Goal: Information Seeking & Learning: Learn about a topic

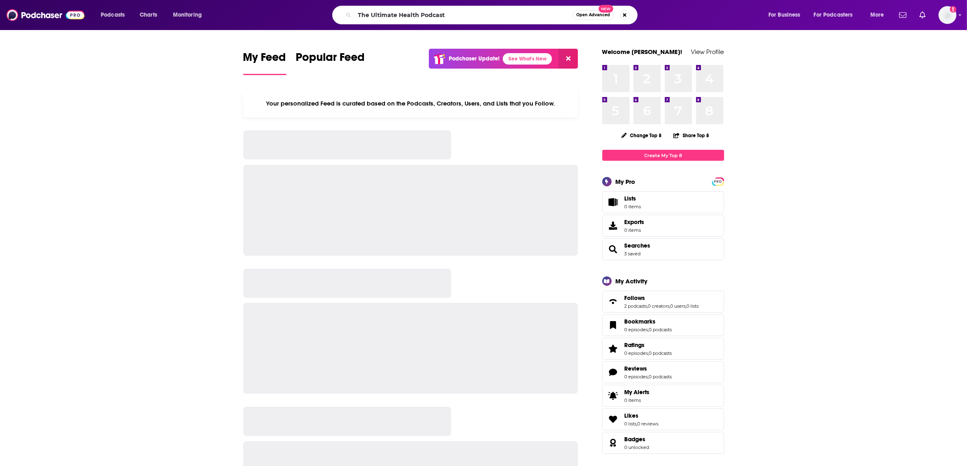
type input "The Ultimate Health Podcast"
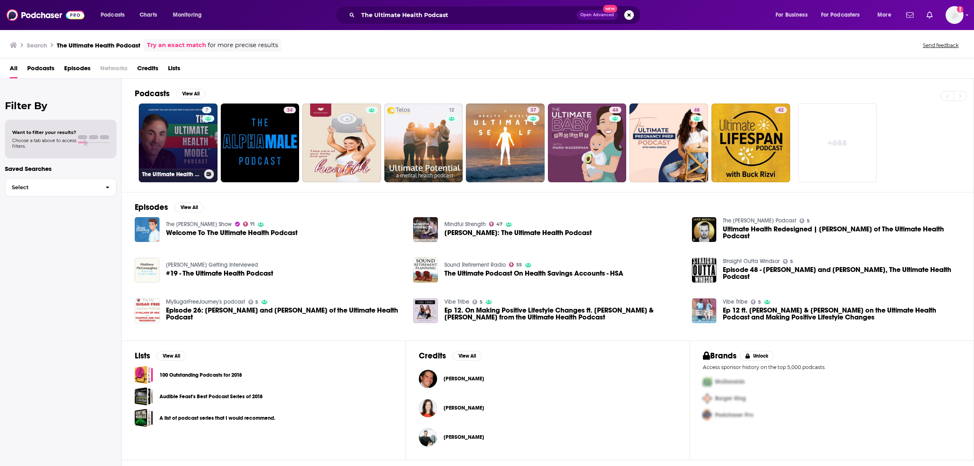
click at [185, 143] on link "7 The Ultimate Health Model Podcast" at bounding box center [178, 143] width 79 height 79
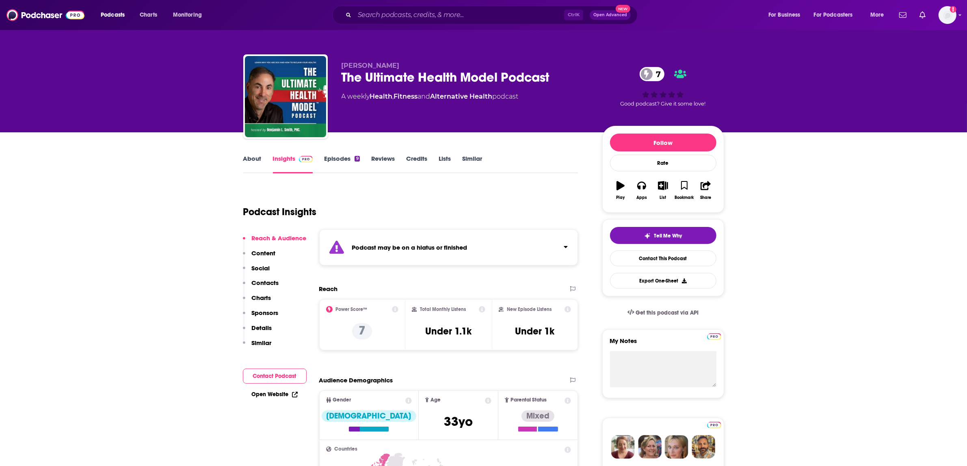
click at [378, 75] on div "The Ultimate Health Model Podcast 7" at bounding box center [465, 77] width 248 height 16
copy div "The Ultimate Health Model Podcast 7"
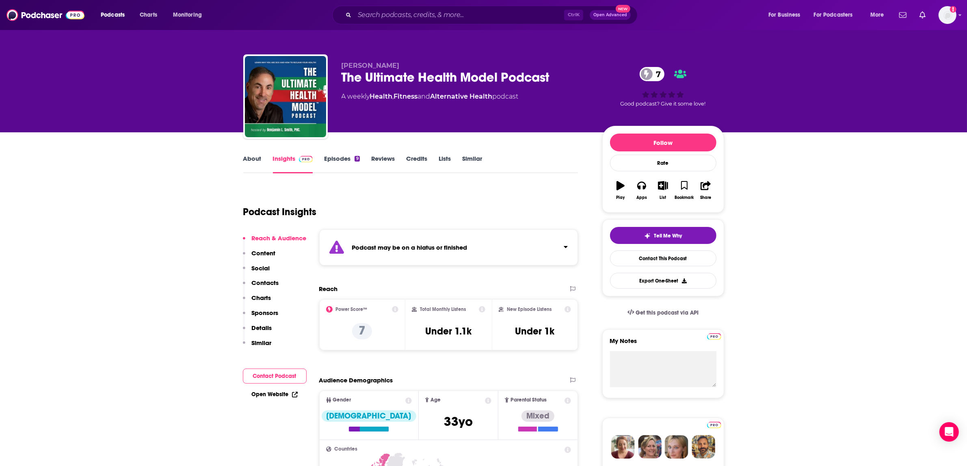
click at [419, 64] on p "[PERSON_NAME]" at bounding box center [465, 66] width 248 height 8
drag, startPoint x: 412, startPoint y: 63, endPoint x: 334, endPoint y: 68, distance: 78.1
click at [334, 68] on div "[PERSON_NAME] The Ultimate Health Model Podcast 7 A weekly Health , Fitness and…" at bounding box center [483, 98] width 481 height 88
copy span "[PERSON_NAME]"
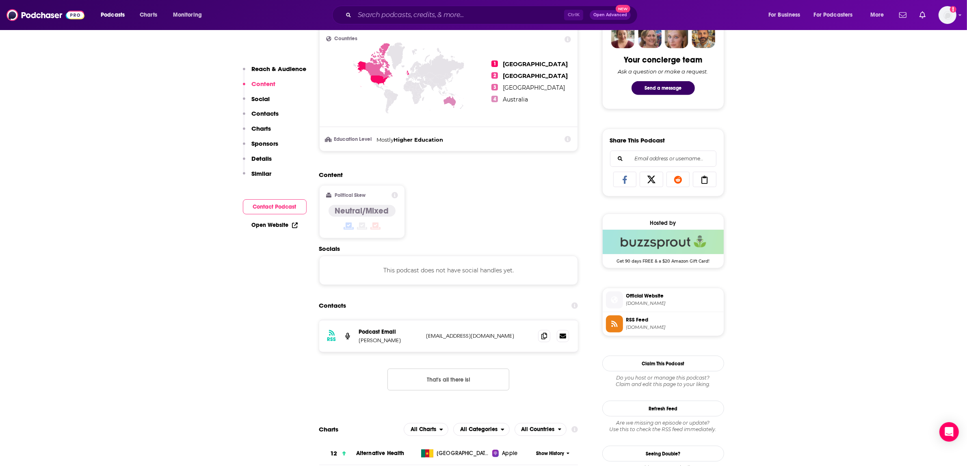
scroll to position [558, 0]
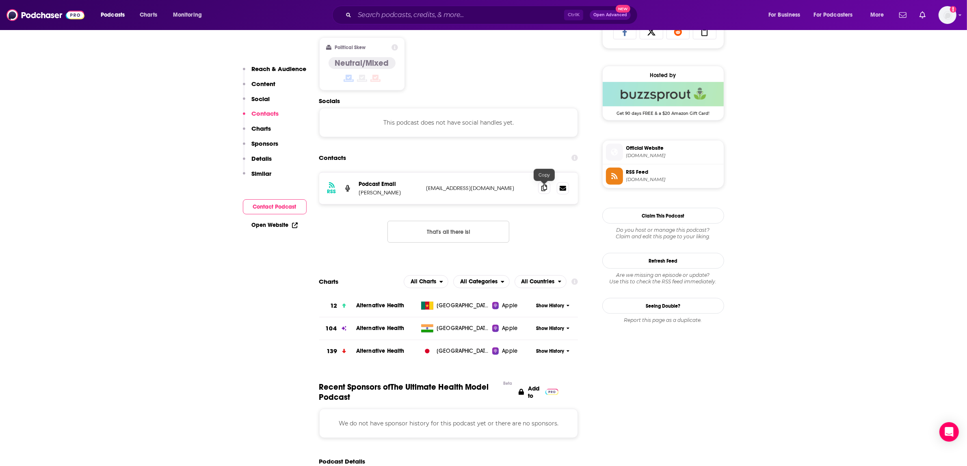
click at [548, 189] on span at bounding box center [544, 188] width 12 height 12
click at [505, 307] on span "Apple" at bounding box center [509, 306] width 15 height 8
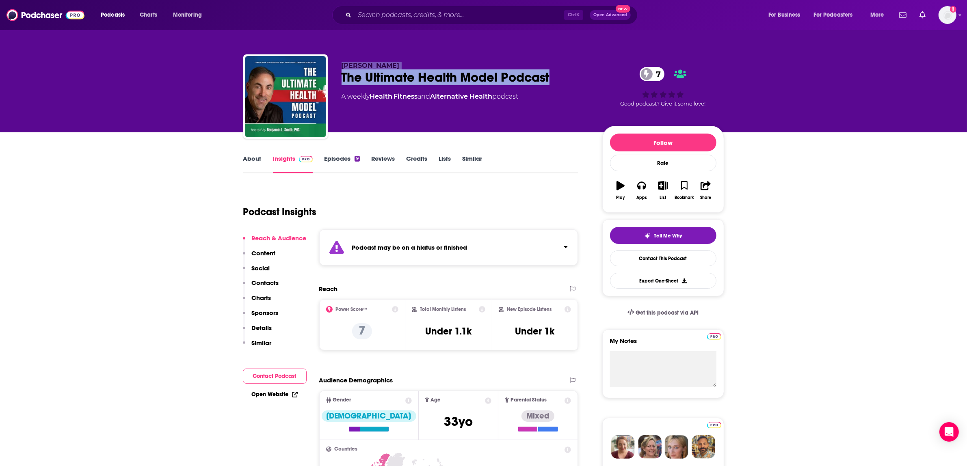
drag, startPoint x: 546, startPoint y: 79, endPoint x: 324, endPoint y: 78, distance: 222.5
click at [324, 78] on div "[PERSON_NAME] The Ultimate Health Model Podcast 7 A weekly Health , Fitness and…" at bounding box center [483, 98] width 481 height 88
copy div "[PERSON_NAME] The Ultimate Health Model Podcast"
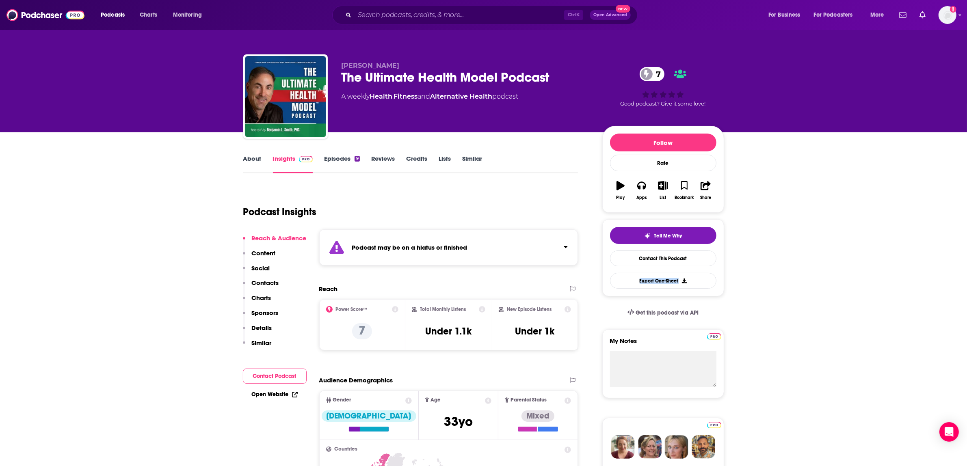
drag, startPoint x: 423, startPoint y: 94, endPoint x: 372, endPoint y: 99, distance: 51.0
click at [372, 99] on div "A weekly Health , Fitness and Alternative Health podcast" at bounding box center [429, 97] width 177 height 10
copy div "Health , Fitness"
click at [447, 11] on input "Search podcasts, credits, & more..." at bounding box center [458, 15] width 209 height 13
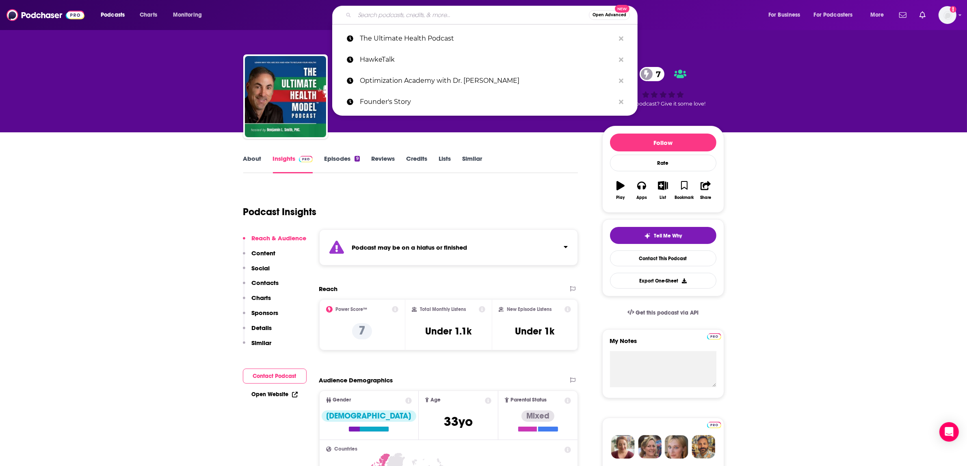
paste input "The [PERSON_NAME] Show"
type input "The [PERSON_NAME] Show"
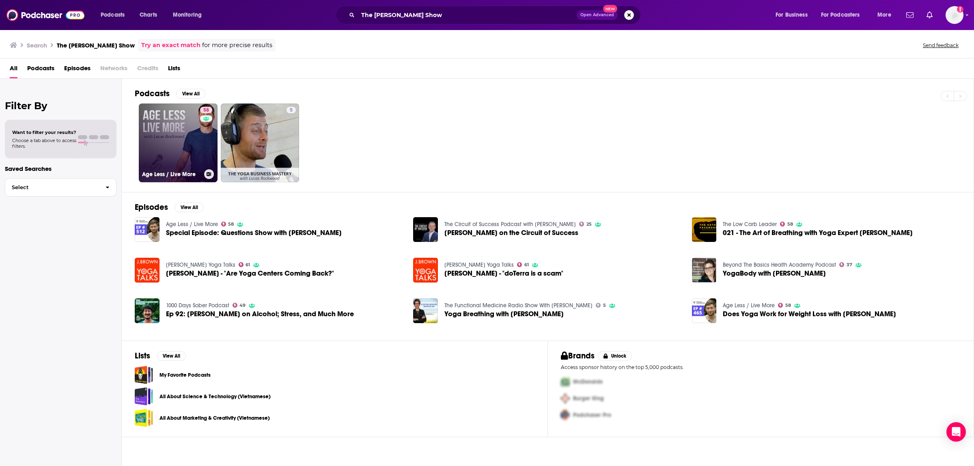
click at [189, 143] on link "58 Age Less / Live More" at bounding box center [178, 143] width 79 height 79
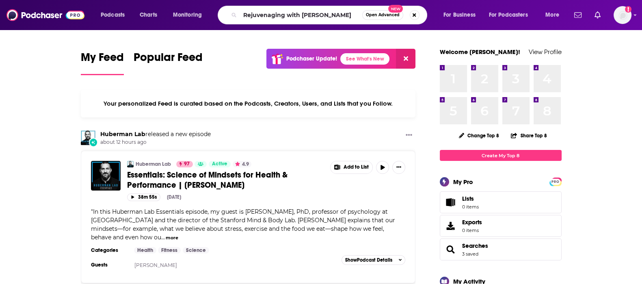
type input "Rejuvenaging with Dr. Ron Kaiser"
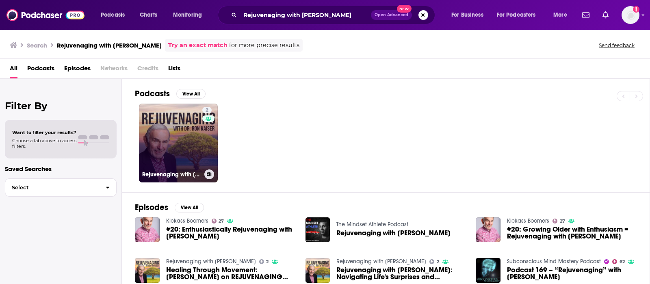
click at [175, 154] on link "2 Rejuvenaging with Dr. Ron Kaiser" at bounding box center [178, 143] width 79 height 79
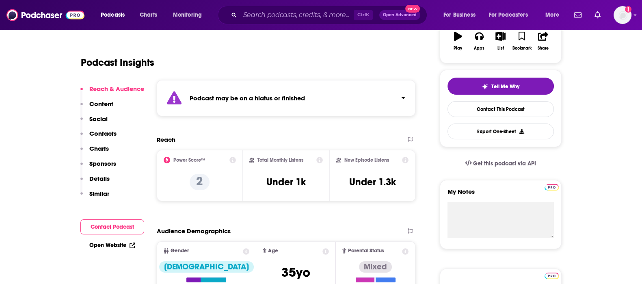
scroll to position [152, 0]
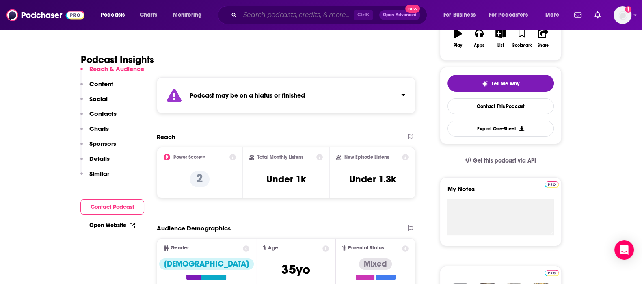
click at [275, 9] on input "Search podcasts, credits, & more..." at bounding box center [297, 15] width 114 height 13
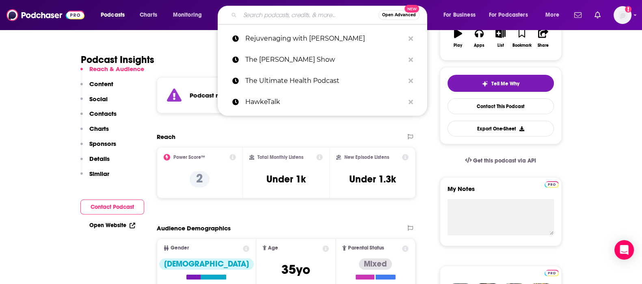
paste input "https://podcasts.apple.com/us/podcast/episode-134-the-power-of-protein-w-dr-gab…"
type input "https://podcasts.apple.com/us/podcast/episode-134-the-power-of-protein-w-dr-gab…"
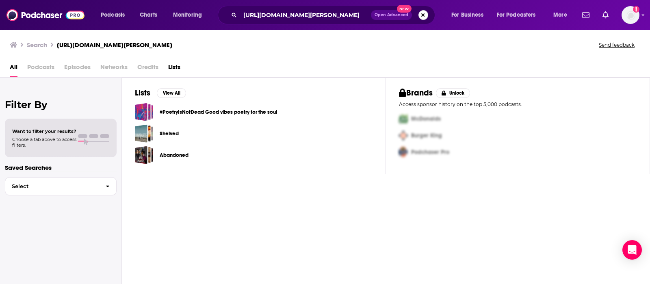
click at [423, 14] on button "Search podcasts, credits, & more..." at bounding box center [423, 15] width 10 height 10
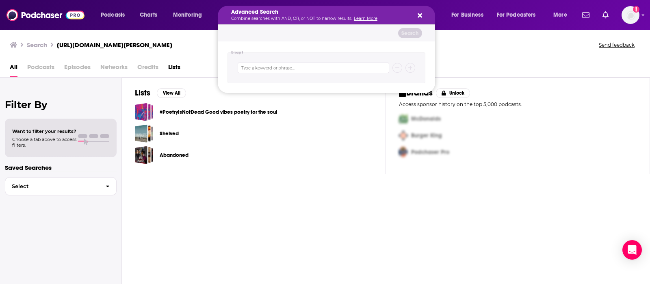
drag, startPoint x: 293, startPoint y: 217, endPoint x: 294, endPoint y: 212, distance: 5.0
click at [294, 214] on div "Lists View All #PoetryIsNotDead Good vibes poetry for the soul Shelved Abandone…" at bounding box center [386, 181] width 528 height 207
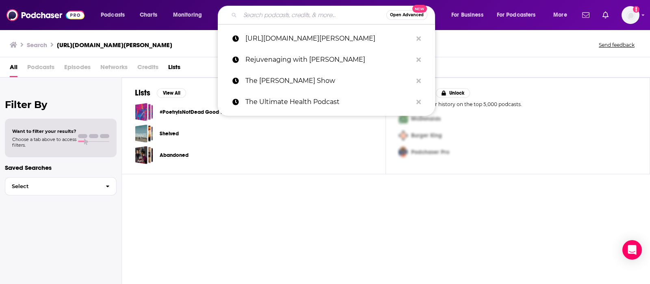
click at [301, 17] on input "Search podcasts, credits, & more..." at bounding box center [313, 15] width 146 height 13
paste input "Barstool Sports Drinkin' Bros Podcast"
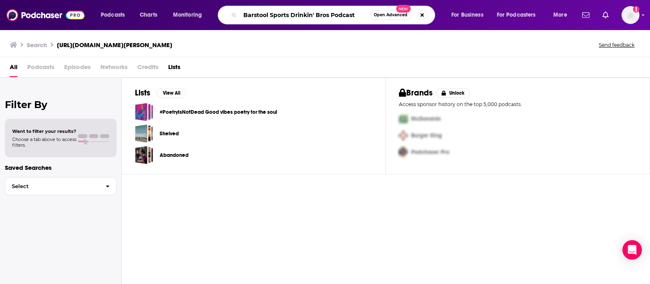
type input "Barstool Sports Drinkin' Bros Podcast"
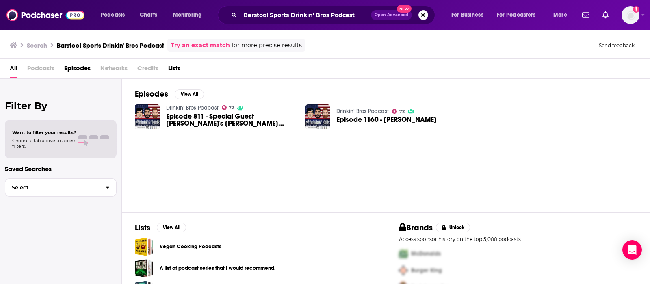
click at [195, 118] on span "Episode 811​ - Special Guest Barstool's Kevin Clancy (KFC)" at bounding box center [231, 120] width 130 height 14
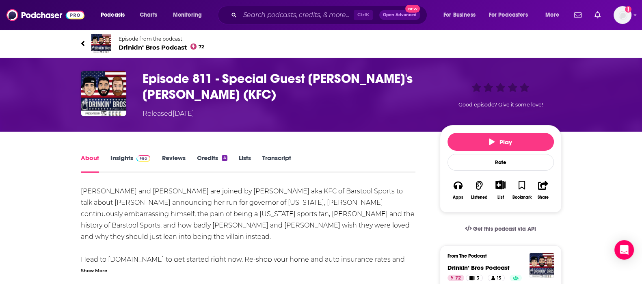
click at [109, 153] on div "About Insights Reviews Credits 4 Lists Transcript" at bounding box center [248, 163] width 335 height 20
click at [118, 158] on link "Insights" at bounding box center [130, 163] width 40 height 19
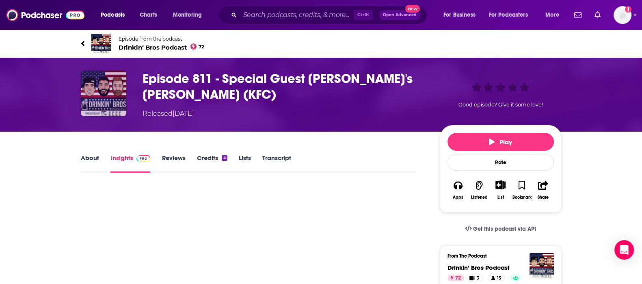
click at [115, 99] on img "Episode 811​ - Special Guest Barstool's Kevin Clancy (KFC)" at bounding box center [103, 93] width 45 height 45
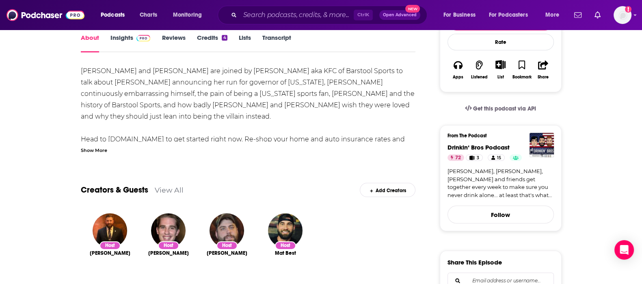
scroll to position [50, 0]
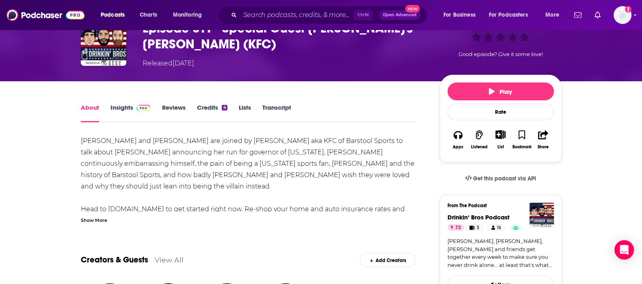
click at [122, 108] on link "Insights" at bounding box center [130, 113] width 40 height 19
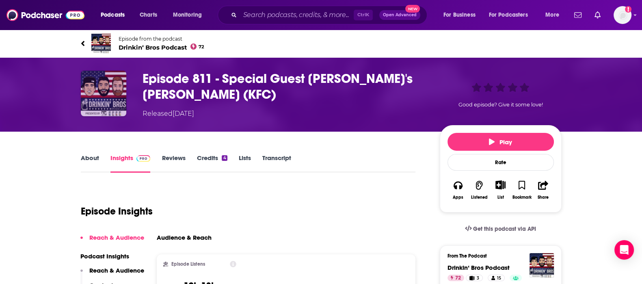
click at [94, 94] on img "Episode 811​ - Special Guest Barstool's Kevin Clancy (KFC)" at bounding box center [103, 93] width 45 height 45
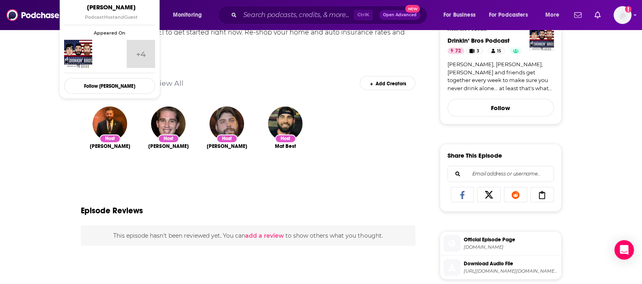
scroll to position [101, 0]
